Goal: Task Accomplishment & Management: Use online tool/utility

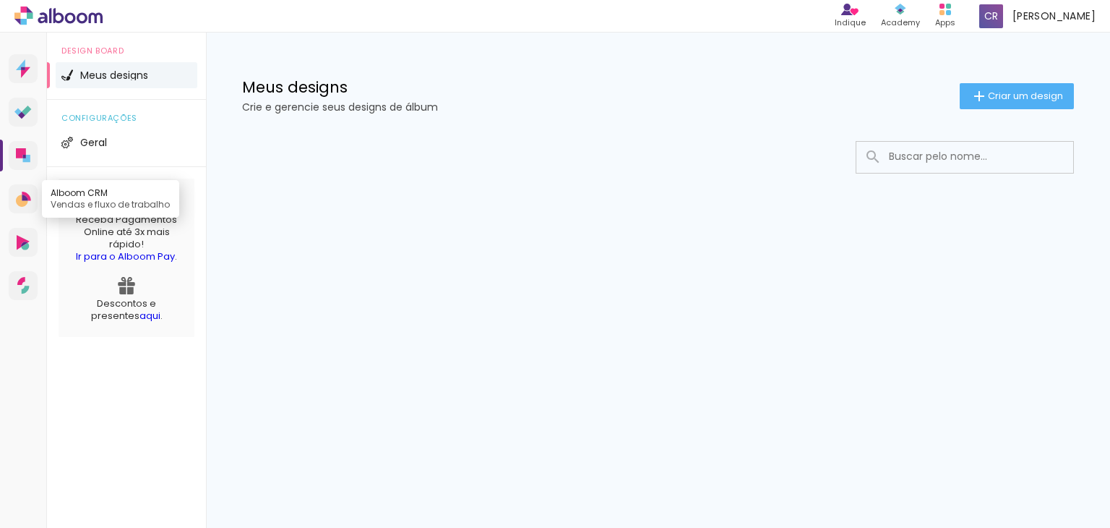
click at [27, 206] on icon at bounding box center [23, 199] width 15 height 15
click at [64, 12] on icon at bounding box center [58, 16] width 88 height 19
